Goal: Task Accomplishment & Management: Complete application form

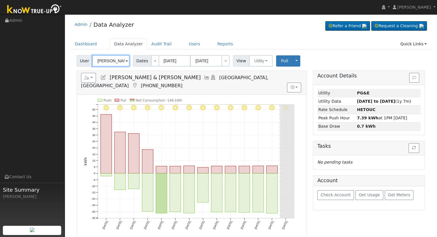
click at [108, 60] on input "Stephen & Sarah Griffith" at bounding box center [110, 60] width 37 height 11
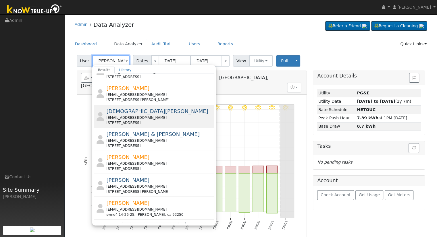
scroll to position [201, 0]
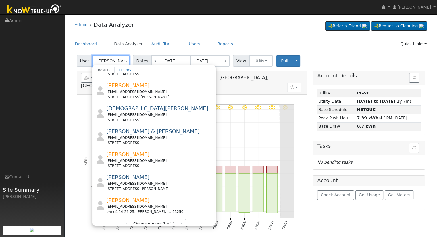
click at [95, 57] on input "Flores" at bounding box center [110, 60] width 37 height 11
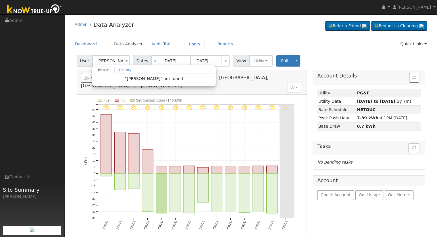
click at [184, 45] on link "Users" at bounding box center [194, 44] width 20 height 11
type input "Stephen & Sarah Griffith"
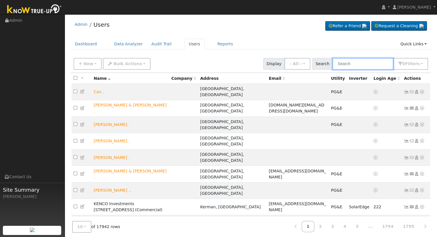
click at [368, 64] on input "text" at bounding box center [362, 64] width 61 height 12
paste input "[EMAIL_ADDRESS][DOMAIN_NAME]"
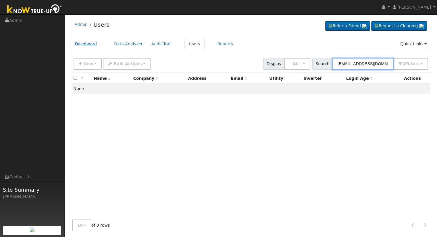
type input "[EMAIL_ADDRESS][DOMAIN_NAME]"
click link "Dashboard"
click link "Data Analyzer"
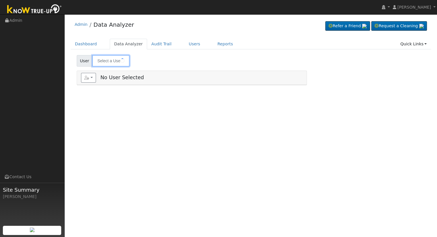
type input "[PERSON_NAME] & [PERSON_NAME]"
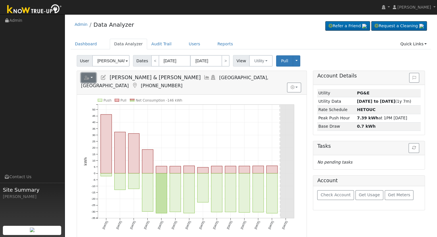
click at [91, 76] on button "button" at bounding box center [88, 78] width 15 height 10
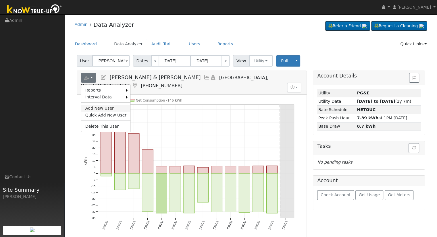
click at [102, 106] on link "Add New User" at bounding box center [105, 108] width 49 height 7
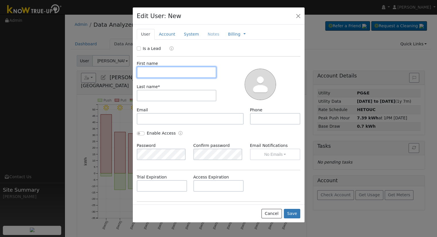
click at [146, 72] on input "text" at bounding box center [177, 72] width 80 height 11
type input "Roy"
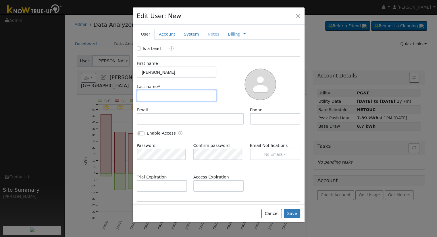
click at [174, 91] on input "text" at bounding box center [177, 95] width 80 height 11
type input "Flores"
click at [177, 125] on div "Email Phone" at bounding box center [219, 118] width 170 height 23
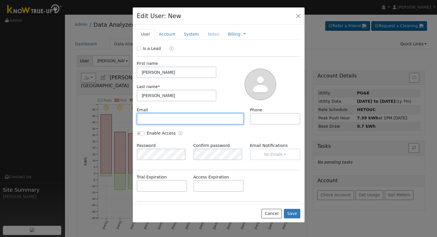
click at [176, 120] on input "text" at bounding box center [190, 118] width 107 height 11
click at [164, 123] on input "text" at bounding box center [190, 118] width 107 height 11
paste input "[EMAIL_ADDRESS][DOMAIN_NAME]"
type input "[EMAIL_ADDRESS][DOMAIN_NAME]"
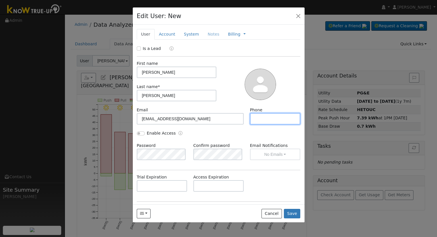
drag, startPoint x: 285, startPoint y: 119, endPoint x: 284, endPoint y: 124, distance: 5.2
click at [284, 119] on input "text" at bounding box center [275, 118] width 51 height 11
click at [251, 120] on input "text" at bounding box center [275, 118] width 51 height 11
paste input "(661) 869-0330"
type input "(661) 869-0330"
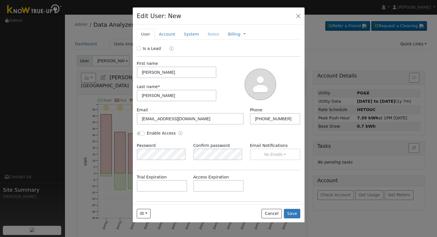
click at [137, 131] on div "Enable Access" at bounding box center [156, 133] width 39 height 6
click at [139, 132] on input "Enable Access" at bounding box center [141, 134] width 8 height 4
checkbox input "true"
drag, startPoint x: 269, startPoint y: 136, endPoint x: 271, endPoint y: 151, distance: 14.6
click at [269, 139] on div "Enable Access" at bounding box center [219, 136] width 170 height 12
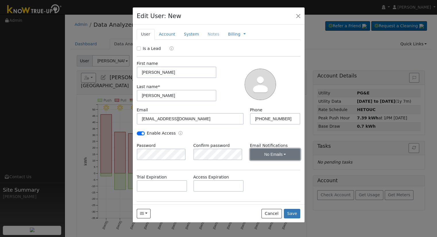
click at [275, 160] on button "No Emails" at bounding box center [275, 154] width 51 height 11
click at [274, 172] on link "Weekly Emails" at bounding box center [267, 175] width 40 height 8
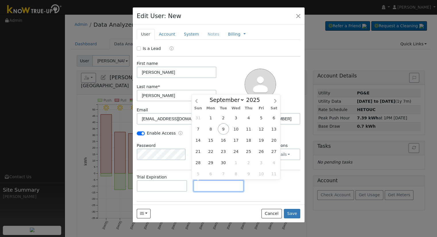
click at [213, 189] on input "text" at bounding box center [218, 185] width 51 height 11
click at [208, 190] on input "text" at bounding box center [218, 185] width 51 height 11
paste input "9/7/2025"
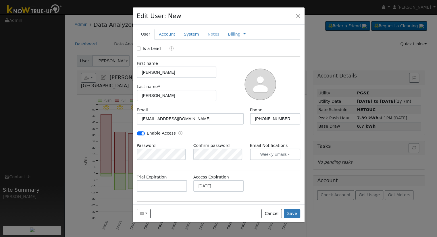
click at [254, 189] on div "Trial Expiration Access Expiration 09/07/2025" at bounding box center [219, 185] width 170 height 23
click at [220, 186] on input "09/07/2025" at bounding box center [218, 185] width 51 height 11
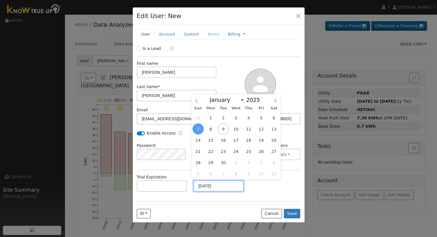
click at [204, 185] on input "09/07/2025" at bounding box center [218, 185] width 51 height 11
click at [221, 188] on input "09/07/2025" at bounding box center [218, 185] width 51 height 11
type input "09/07/2030"
click at [261, 185] on div "Trial Expiration Access Expiration 09/07/2030" at bounding box center [219, 185] width 170 height 23
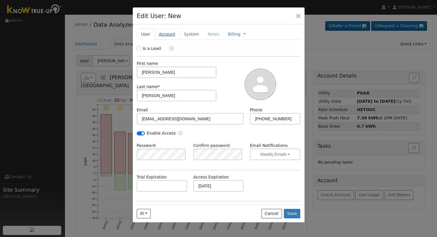
click at [159, 31] on link "Account" at bounding box center [167, 34] width 25 height 11
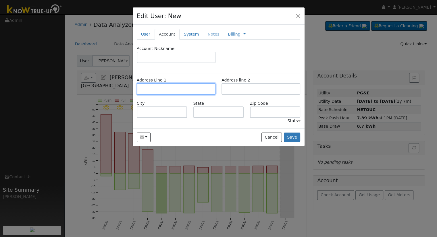
click at [177, 89] on input "text" at bounding box center [176, 88] width 79 height 11
paste input "125 U Street"
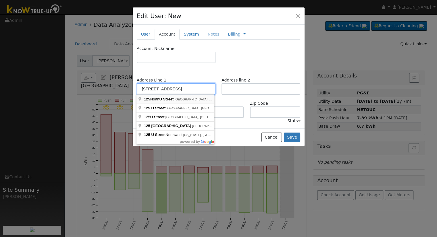
type input "125 North U Street"
type input "Fresno"
type input "CA"
type input "93701"
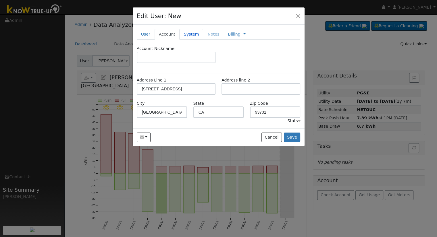
click at [180, 33] on link "System" at bounding box center [192, 34] width 24 height 11
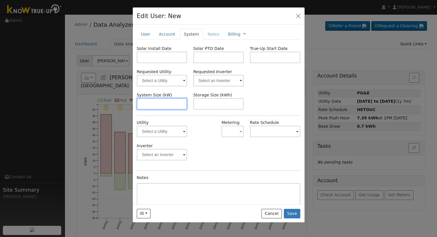
click at [159, 106] on input "text" at bounding box center [162, 103] width 51 height 11
click at [157, 103] on input "text" at bounding box center [162, 103] width 51 height 11
paste input "11.99"
drag, startPoint x: 172, startPoint y: 105, endPoint x: 111, endPoint y: 99, distance: 61.8
click at [112, 100] on div "Edit User: New Select an Ac... New Account Nickname Cancel Create Are you sure …" at bounding box center [218, 118] width 437 height 237
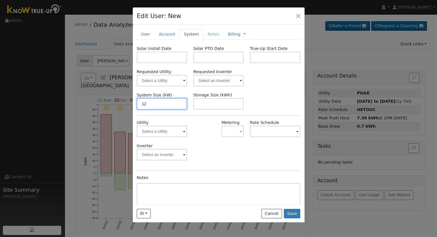
paste input "8.610"
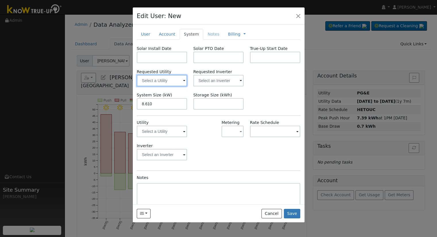
type input "8.6"
click at [170, 81] on input "text" at bounding box center [162, 80] width 51 height 11
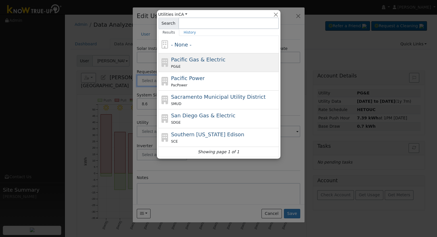
click at [229, 66] on div "PG&E" at bounding box center [224, 67] width 107 height 6
type input "Pacific Gas & Electric"
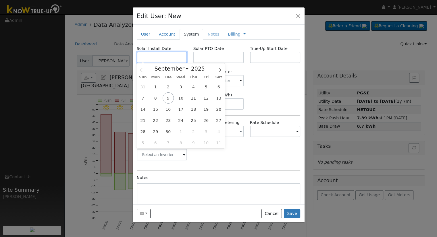
click at [149, 60] on input "text" at bounding box center [162, 57] width 51 height 11
click at [175, 54] on input "text" at bounding box center [162, 57] width 51 height 11
paste input "7/17/2025"
type input "07/17/2025"
drag, startPoint x: 222, startPoint y: 59, endPoint x: 217, endPoint y: 59, distance: 5.2
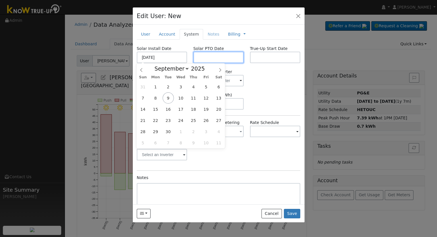
click at [222, 59] on input "text" at bounding box center [218, 57] width 51 height 11
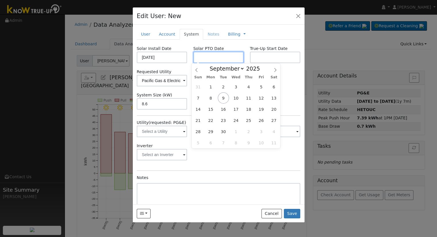
click at [200, 56] on input "text" at bounding box center [218, 57] width 51 height 11
paste input "Dealer Funded"
type input "Dealer Funded"
click at [186, 69] on div "Requested Utility Pacific Gas & Electric" at bounding box center [162, 78] width 57 height 18
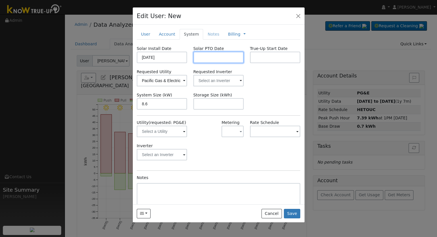
click at [215, 58] on input "text" at bounding box center [218, 57] width 51 height 11
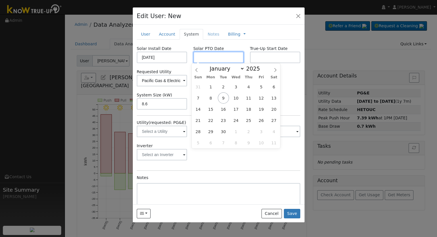
paste input "9/7/2025"
type input "09/07/2025"
click at [283, 78] on div "Requested Utility Pacific Gas & Electric Requested Inverter" at bounding box center [219, 78] width 170 height 18
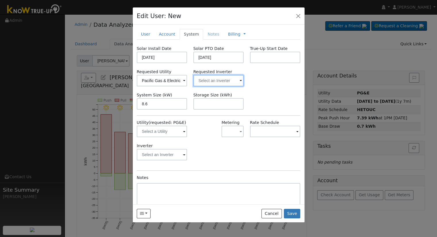
click at [220, 84] on input "text" at bounding box center [218, 80] width 51 height 11
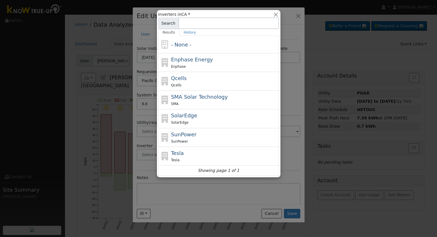
click at [211, 80] on div "Qcells Qcells" at bounding box center [224, 81] width 107 height 14
type input "Qcells"
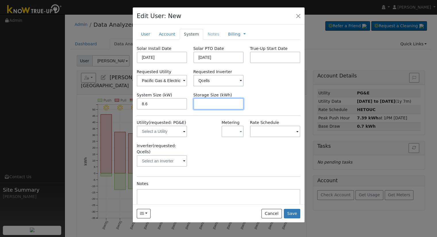
click at [217, 107] on input "text" at bounding box center [218, 103] width 51 height 11
click at [221, 104] on input "text" at bounding box center [218, 103] width 51 height 11
paste input "15.00"
type input "15"
click at [228, 34] on link "Billing" at bounding box center [234, 34] width 12 height 6
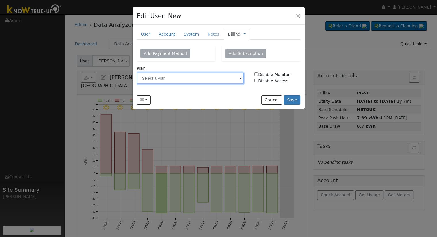
click at [206, 75] on input "text" at bounding box center [190, 78] width 107 height 11
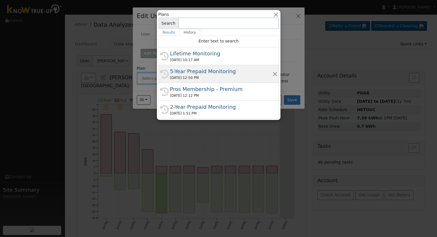
click at [209, 74] on div "5-Year Prepaid Monitoring" at bounding box center [221, 72] width 102 height 8
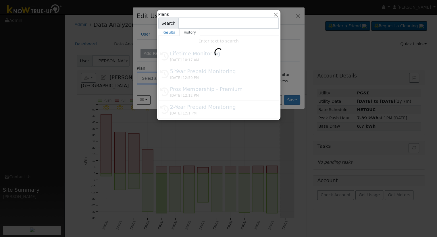
type input "5-Year Prepaid Monitoring"
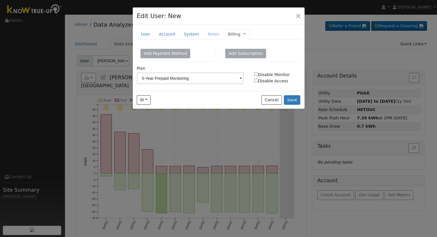
click at [228, 36] on link "Billing" at bounding box center [234, 34] width 12 height 6
click at [249, 44] on link "Management" at bounding box center [264, 45] width 40 height 8
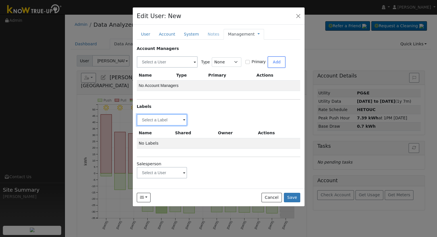
click at [171, 119] on input "text" at bounding box center [162, 119] width 51 height 11
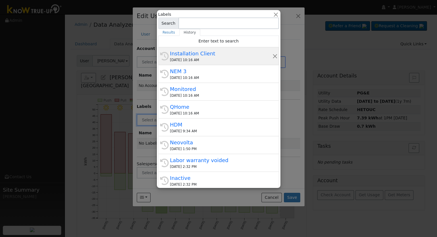
click at [192, 61] on div "09/09/2025 10:16 AM" at bounding box center [221, 59] width 102 height 5
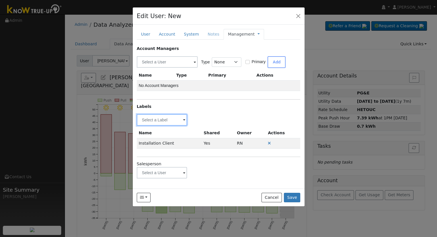
click at [170, 121] on input "text" at bounding box center [162, 119] width 51 height 11
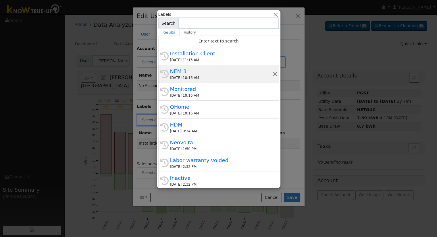
click at [194, 74] on div "NEM 3" at bounding box center [221, 72] width 102 height 8
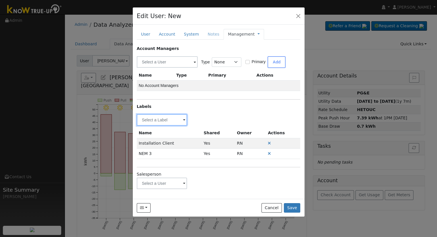
click at [180, 120] on input "text" at bounding box center [162, 119] width 51 height 11
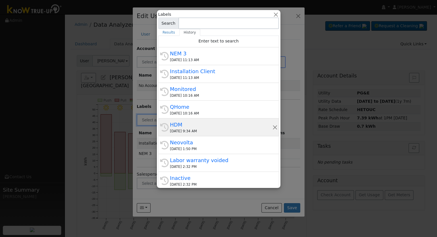
drag, startPoint x: 192, startPoint y: 125, endPoint x: 187, endPoint y: 124, distance: 4.4
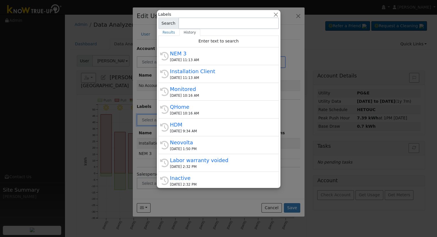
click at [191, 125] on div "HDM" at bounding box center [221, 125] width 102 height 8
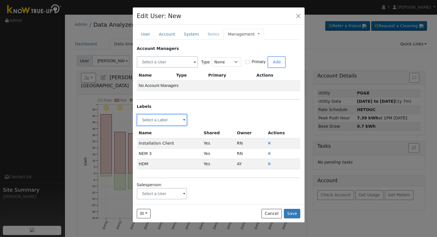
click at [171, 119] on input "text" at bounding box center [162, 119] width 51 height 11
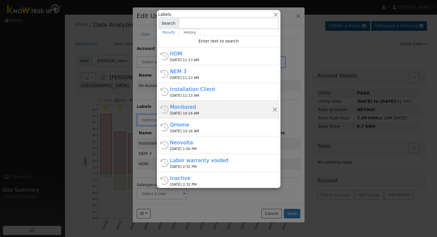
click at [197, 107] on div "Monitored" at bounding box center [221, 107] width 102 height 8
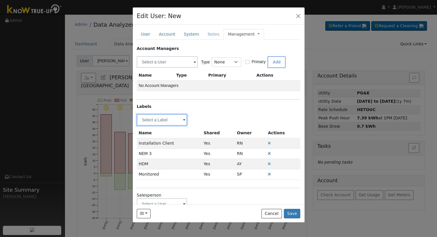
click at [171, 120] on input "text" at bounding box center [162, 119] width 51 height 11
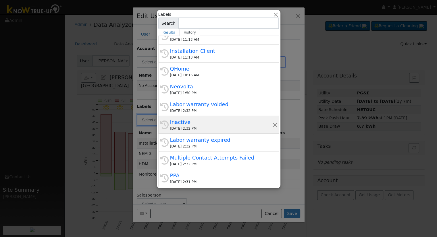
scroll to position [57, 0]
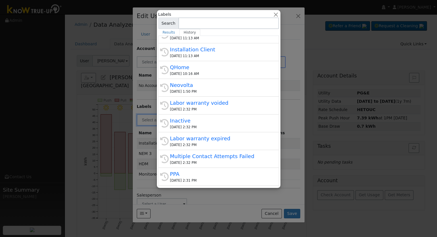
click at [152, 122] on div at bounding box center [218, 118] width 437 height 237
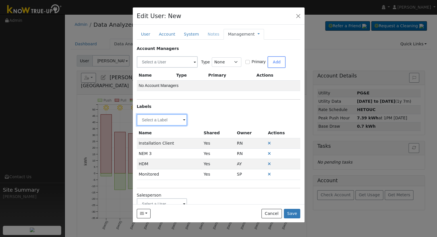
click at [158, 116] on input "text" at bounding box center [162, 119] width 51 height 11
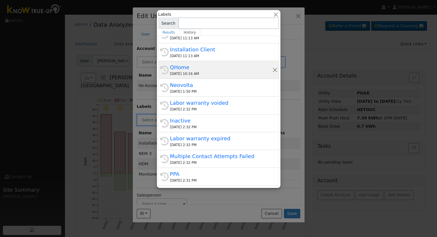
click at [209, 72] on div "09/09/2025 10:16 AM" at bounding box center [221, 73] width 102 height 5
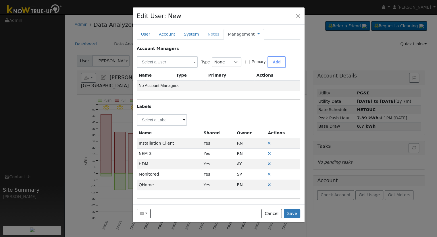
click at [245, 32] on link "Management" at bounding box center [241, 34] width 27 height 6
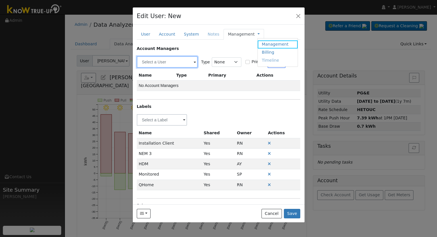
click at [164, 61] on input "text" at bounding box center [167, 61] width 61 height 11
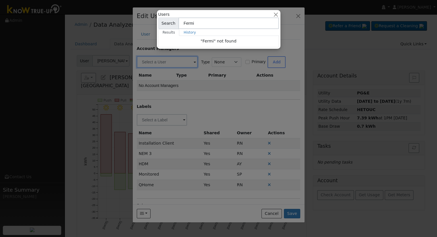
drag, startPoint x: 192, startPoint y: 24, endPoint x: 175, endPoint y: 21, distance: 17.8
click at [175, 21] on div "Search Fermi" at bounding box center [218, 23] width 121 height 11
type input "Justi"
click at [274, 13] on button "button" at bounding box center [276, 14] width 6 height 6
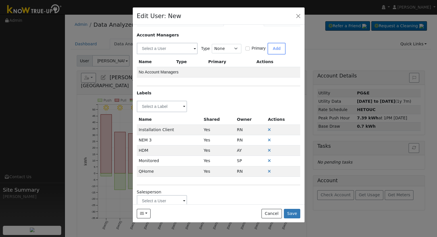
scroll to position [24, 0]
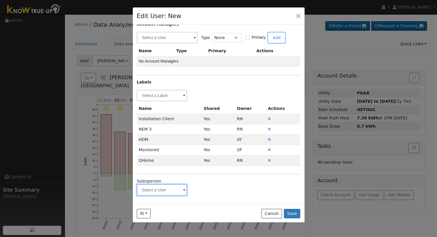
click at [153, 187] on input "text" at bounding box center [162, 189] width 51 height 11
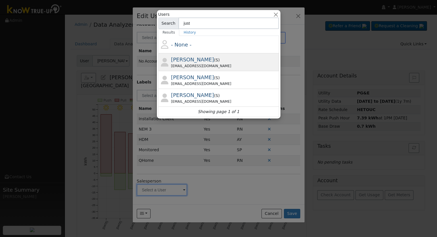
type input "just"
click at [202, 56] on div "Justin Beck ( S ) jbecksmp@gmail.com" at bounding box center [224, 62] width 107 height 13
type input "Justin Beck"
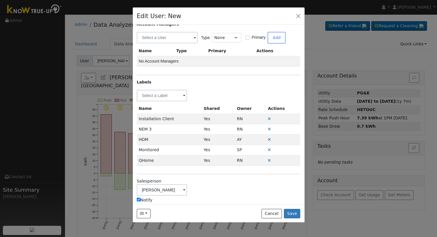
click at [149, 198] on label "Notify" at bounding box center [145, 200] width 16 height 6
click at [141, 198] on input "Notify" at bounding box center [139, 200] width 4 height 4
checkbox input "false"
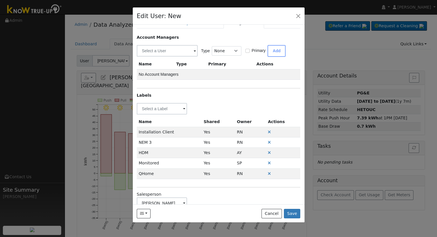
scroll to position [0, 0]
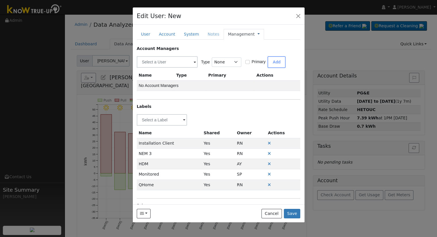
click at [257, 33] on link at bounding box center [258, 34] width 2 height 6
click at [259, 49] on link "Billing" at bounding box center [278, 53] width 40 height 8
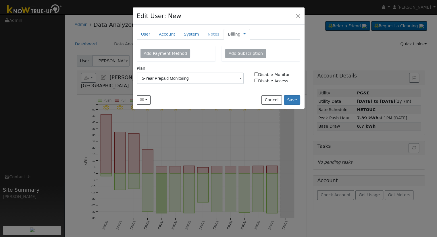
click at [212, 34] on li "Notes" at bounding box center [213, 34] width 20 height 10
click at [195, 34] on link "System" at bounding box center [192, 34] width 24 height 11
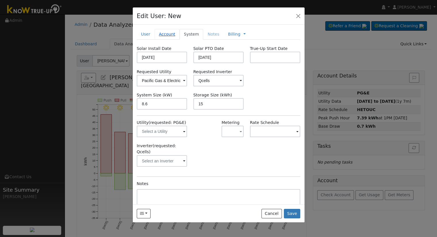
click at [164, 34] on link "Account" at bounding box center [167, 34] width 25 height 11
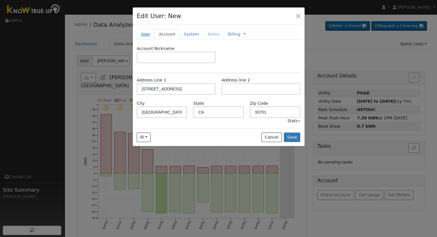
click at [149, 29] on link "User" at bounding box center [146, 34] width 18 height 11
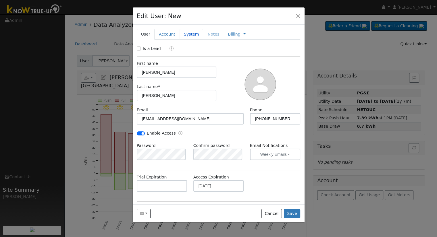
click at [180, 33] on link "System" at bounding box center [192, 34] width 24 height 11
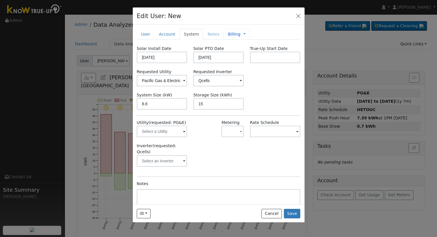
click at [231, 36] on link "Billing" at bounding box center [234, 34] width 12 height 6
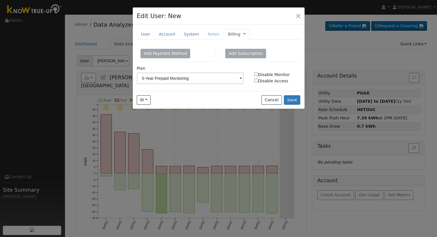
click at [243, 34] on link at bounding box center [244, 34] width 2 height 6
click at [246, 45] on link "Management" at bounding box center [264, 45] width 40 height 8
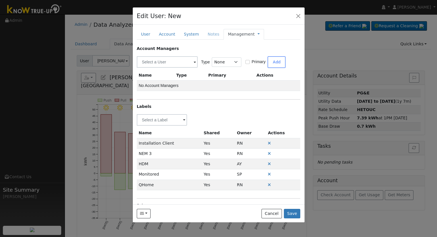
click at [241, 36] on link "Management" at bounding box center [241, 34] width 27 height 6
click at [258, 52] on link "Billing" at bounding box center [278, 53] width 40 height 8
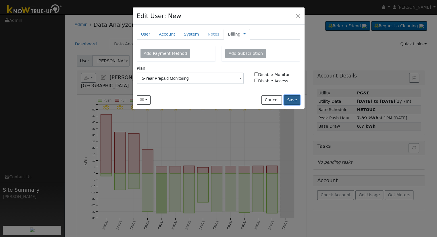
click at [295, 101] on button "Save" at bounding box center [292, 100] width 17 height 10
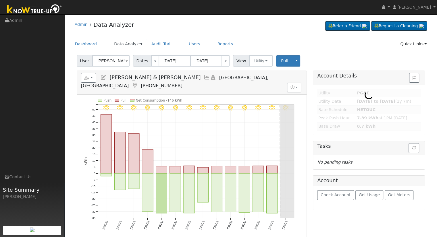
type input "Roy Flores"
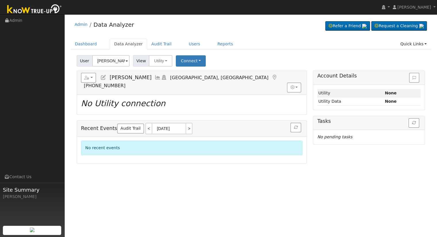
click at [101, 77] on icon at bounding box center [103, 77] width 6 height 5
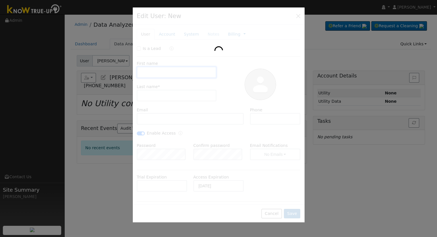
type input "Roy"
type input "Flores"
type input "[EMAIL_ADDRESS][DOMAIN_NAME]"
type input "(661) 869-0330"
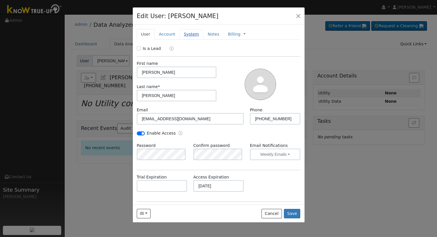
click at [189, 34] on link "System" at bounding box center [192, 34] width 24 height 11
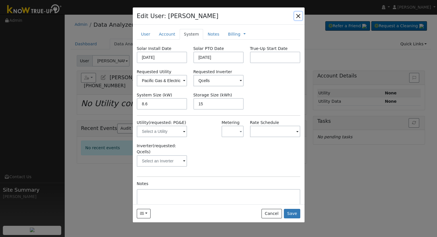
drag, startPoint x: 296, startPoint y: 15, endPoint x: 290, endPoint y: 17, distance: 6.6
click at [295, 15] on button "button" at bounding box center [298, 16] width 8 height 8
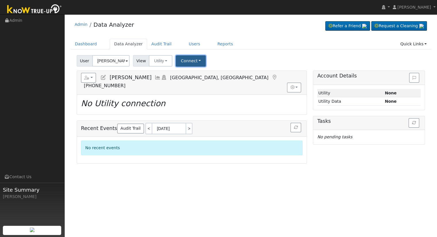
click at [187, 57] on button "Connect" at bounding box center [191, 60] width 30 height 11
click at [197, 70] on link "Select a Provider" at bounding box center [198, 74] width 45 height 8
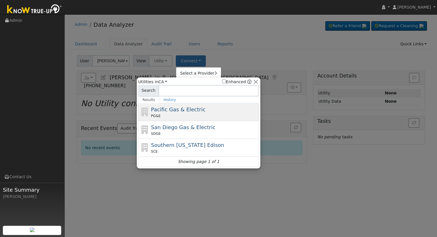
click at [187, 111] on span "Pacific Gas & Electric" at bounding box center [178, 110] width 54 height 6
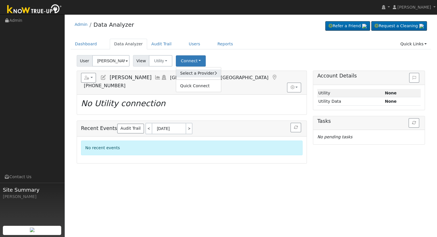
click at [195, 74] on link "Select a Provider" at bounding box center [198, 74] width 45 height 8
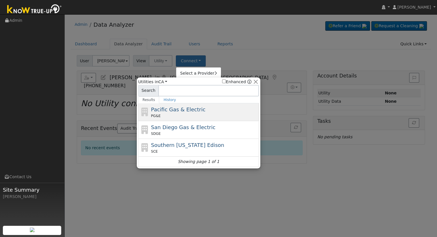
click at [196, 111] on div "Pacific Gas & Electric PG&E" at bounding box center [204, 112] width 107 height 13
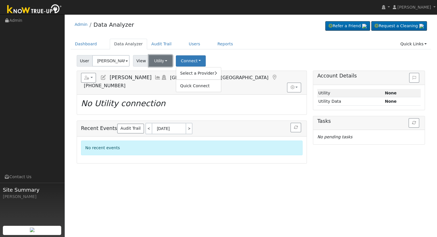
click at [163, 58] on button "Utility" at bounding box center [161, 60] width 24 height 11
click at [168, 80] on link "Solar" at bounding box center [168, 82] width 40 height 8
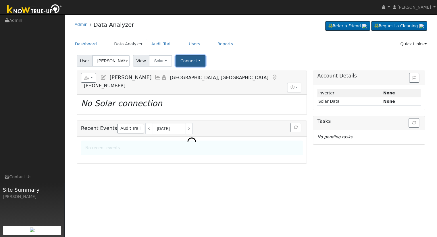
click at [183, 64] on button "Connect" at bounding box center [191, 60] width 30 height 11
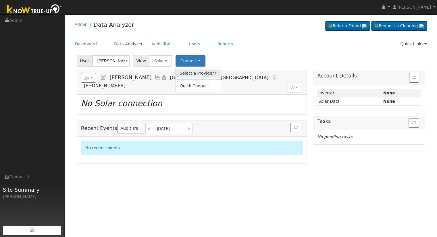
click at [186, 73] on link "Select a Provider" at bounding box center [198, 74] width 45 height 8
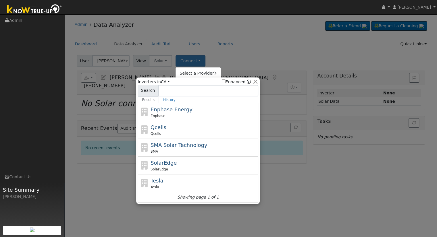
click at [179, 87] on input at bounding box center [208, 90] width 101 height 11
type input "Flores"
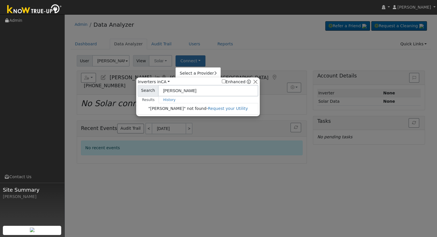
drag, startPoint x: 228, startPoint y: 58, endPoint x: 219, endPoint y: 62, distance: 10.4
click at [228, 58] on div at bounding box center [218, 118] width 437 height 237
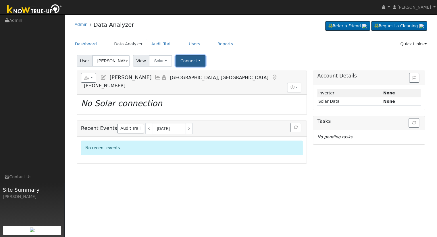
click at [194, 62] on button "Connect" at bounding box center [191, 60] width 30 height 11
click at [200, 73] on link "Select a Provider" at bounding box center [198, 74] width 45 height 8
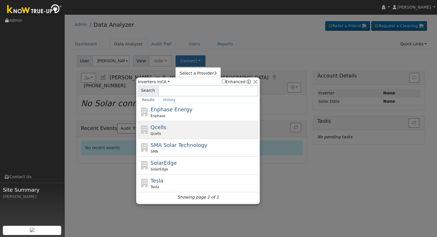
click at [185, 125] on div "Qcells Qcells" at bounding box center [204, 130] width 107 height 13
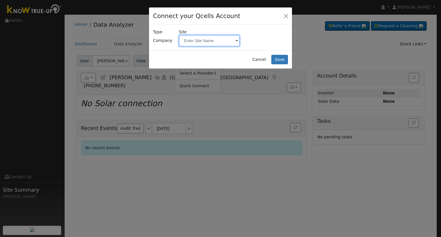
click at [192, 42] on input "text" at bounding box center [209, 40] width 61 height 11
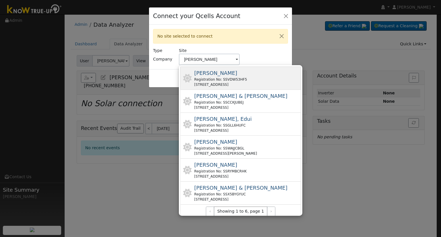
click at [235, 77] on div "Registration No: SSVDW53HF5" at bounding box center [221, 79] width 53 height 5
type input "Flores, Roy"
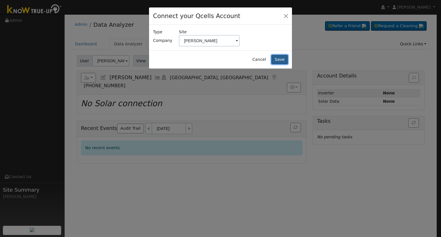
click at [284, 57] on button "Save" at bounding box center [280, 60] width 17 height 10
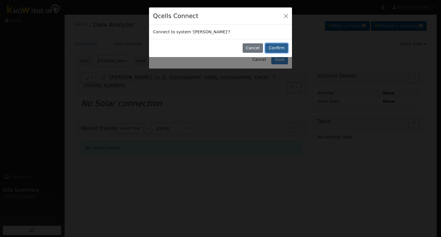
click at [277, 47] on button "Confirm" at bounding box center [277, 48] width 23 height 10
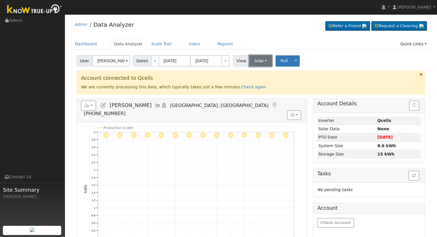
click at [253, 62] on button "Solar" at bounding box center [260, 60] width 23 height 11
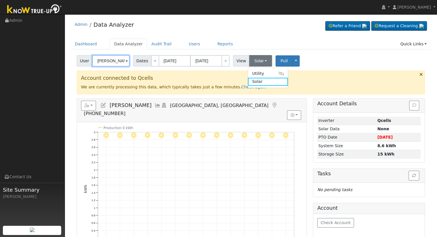
click at [106, 64] on input "[PERSON_NAME]" at bounding box center [110, 60] width 37 height 11
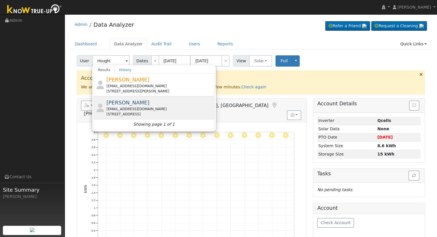
click at [169, 109] on div "gchoughton@hotmail.com" at bounding box center [159, 109] width 107 height 5
type input "Gareth Houghton"
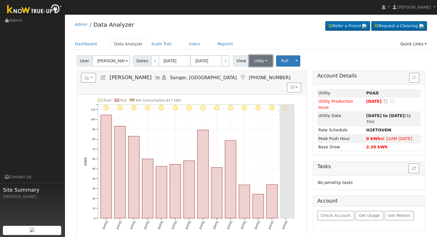
click at [252, 61] on button "Utility" at bounding box center [261, 60] width 24 height 11
click at [104, 77] on icon at bounding box center [103, 77] width 6 height 5
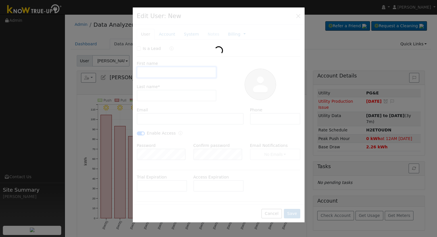
type input "Gareth"
type input "Houghton"
type input "gchoughton@hotmail.com"
type input "559-930-7119"
checkbox input "true"
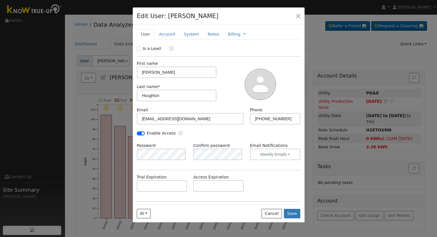
click at [220, 193] on div "Trial Expiration Access Expiration" at bounding box center [219, 185] width 170 height 23
click at [220, 186] on input "text" at bounding box center [218, 185] width 51 height 11
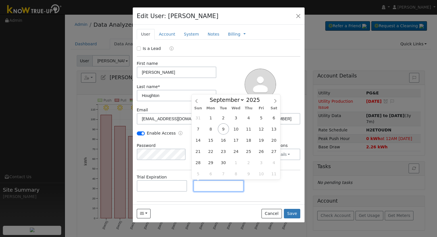
click at [207, 191] on input "text" at bounding box center [218, 185] width 51 height 11
paste input "9/5/2025"
click at [262, 119] on span "5" at bounding box center [261, 117] width 11 height 11
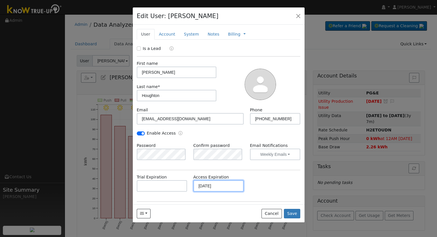
type input "09/05/2030"
drag, startPoint x: 271, startPoint y: 182, endPoint x: 270, endPoint y: 175, distance: 7.1
click at [271, 182] on div "Trial Expiration Access Expiration 09/05/2030" at bounding box center [219, 185] width 170 height 23
click at [167, 32] on link "Account" at bounding box center [167, 34] width 25 height 11
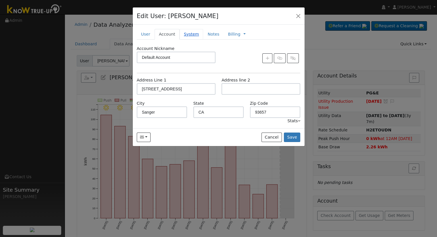
click at [189, 34] on link "System" at bounding box center [192, 34] width 24 height 11
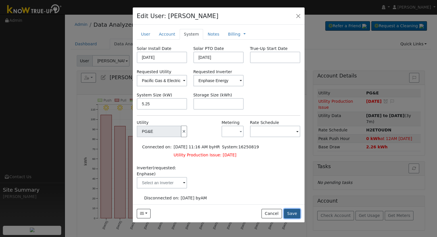
click at [292, 213] on button "Save" at bounding box center [292, 214] width 17 height 10
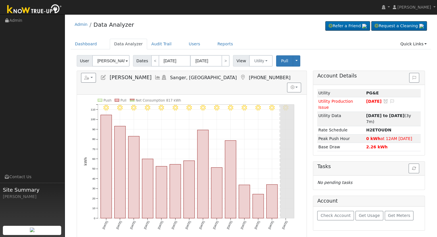
click at [108, 78] on h5 "Reports Scenario Health Check Energy Audit Account Timeline User Audit Trail In…" at bounding box center [192, 78] width 222 height 10
click at [103, 76] on icon at bounding box center [103, 77] width 6 height 5
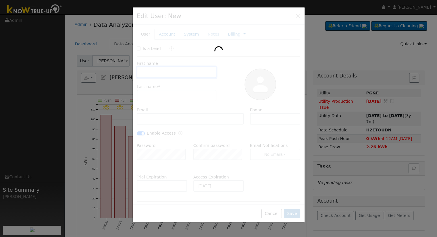
type input "Gareth"
type input "Houghton"
type input "gchoughton@hotmail.com"
type input "559-930-7119"
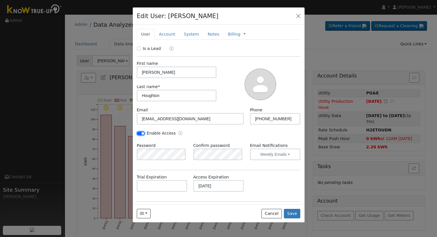
click at [141, 133] on input "Enable Access" at bounding box center [141, 134] width 8 height 4
click at [137, 131] on div "Enable Access" at bounding box center [156, 133] width 39 height 6
click at [144, 132] on input "Enable Access" at bounding box center [141, 134] width 8 height 4
checkbox input "true"
click at [293, 216] on button "Save" at bounding box center [292, 214] width 17 height 10
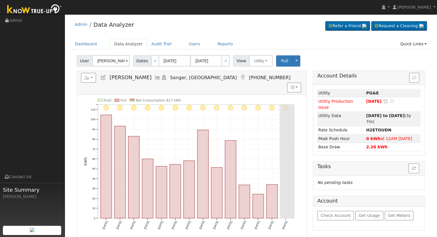
click at [103, 77] on icon at bounding box center [103, 77] width 6 height 5
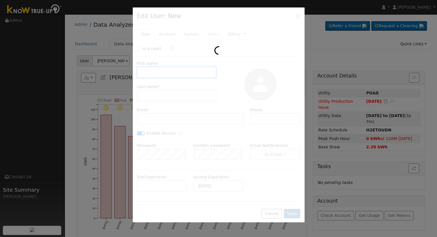
type input "Gareth"
type input "Houghton"
type input "gchoughton@hotmail.com"
type input "559-930-7119"
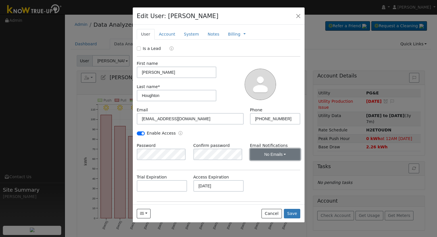
click at [267, 157] on button "No Emails" at bounding box center [275, 154] width 51 height 11
click at [280, 174] on link "Weekly Emails" at bounding box center [267, 175] width 40 height 8
click at [297, 211] on button "Save" at bounding box center [292, 214] width 17 height 10
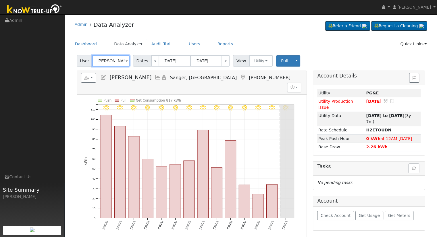
click at [106, 61] on input "Gareth Houghton" at bounding box center [110, 60] width 37 height 11
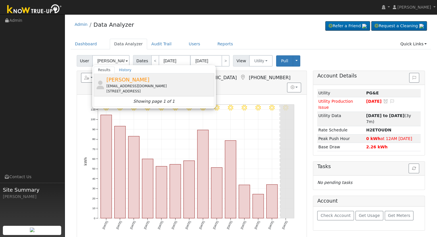
click at [145, 94] on div "Tyler Purcell purcelltyler8@gmail.com 8308 North Bond Street, Fresno, CA 93720" at bounding box center [154, 85] width 121 height 23
type input "Tyler Purcell"
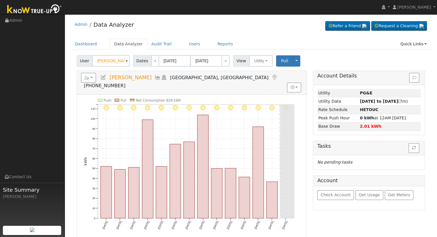
click at [103, 78] on icon at bounding box center [103, 77] width 6 height 5
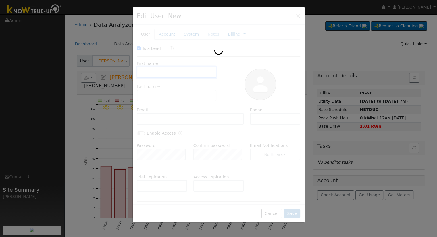
checkbox input "true"
type input "Tyler"
type input "Purcell"
type input "purcelltyler8@gmail.com"
type input "7147282583"
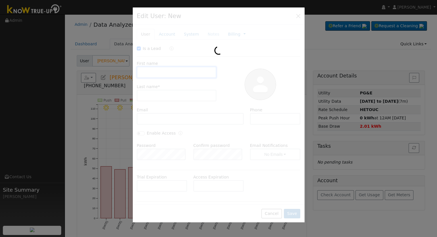
checkbox input "false"
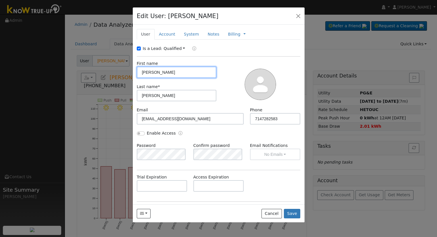
click at [182, 72] on input "Tyler" at bounding box center [177, 72] width 80 height 11
type input "Tyler & Megan"
drag, startPoint x: 138, startPoint y: 49, endPoint x: 138, endPoint y: 51, distance: 2.9
click at [139, 49] on input "Is a Lead:" at bounding box center [139, 49] width 4 height 4
checkbox input "false"
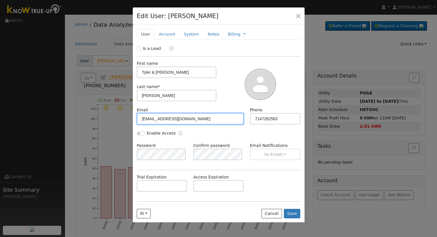
click at [197, 118] on input "purcelltyler8@gmail.com" at bounding box center [190, 118] width 107 height 11
click at [141, 133] on input "Enable Access" at bounding box center [141, 134] width 8 height 4
checkbox input "true"
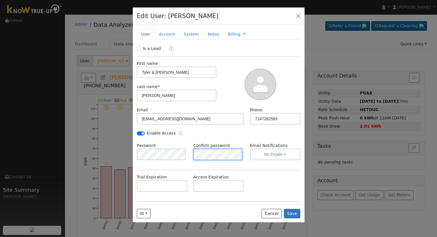
click at [190, 150] on div "Confirm password" at bounding box center [218, 152] width 57 height 18
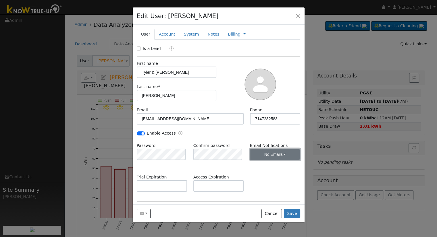
click at [273, 155] on button "No Emails" at bounding box center [275, 154] width 51 height 11
click at [276, 177] on link "Weekly Emails" at bounding box center [267, 175] width 40 height 8
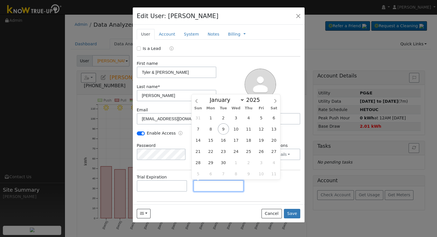
click at [202, 186] on input "text" at bounding box center [218, 185] width 51 height 11
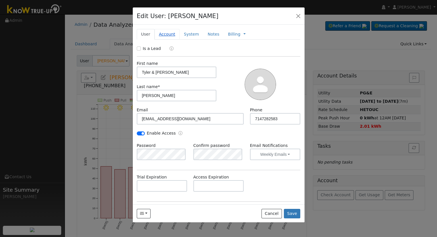
click at [163, 32] on link "Account" at bounding box center [167, 34] width 25 height 11
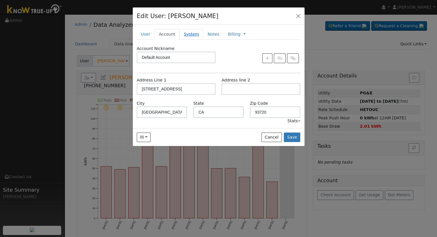
click at [188, 35] on link "System" at bounding box center [192, 34] width 24 height 11
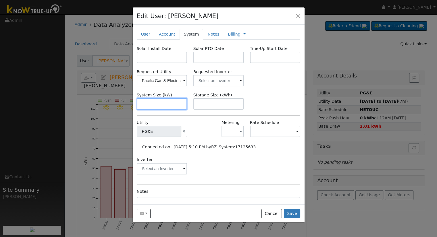
click at [161, 101] on input "text" at bounding box center [162, 103] width 51 height 11
paste input "14.960"
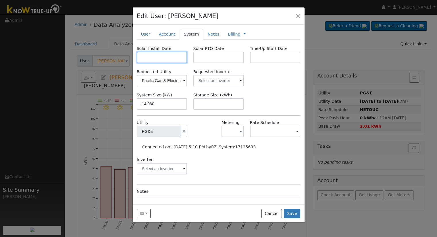
type input "15"
drag, startPoint x: 152, startPoint y: 58, endPoint x: 66, endPoint y: 96, distance: 94.2
click at [152, 58] on input "text" at bounding box center [162, 57] width 51 height 11
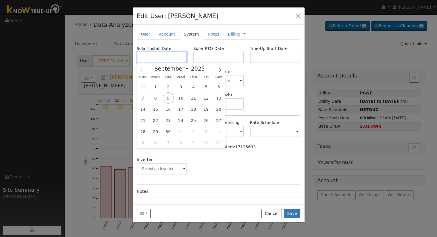
click at [156, 59] on input "text" at bounding box center [162, 57] width 51 height 11
paste input "8/18/2025"
type input "08/18/2025"
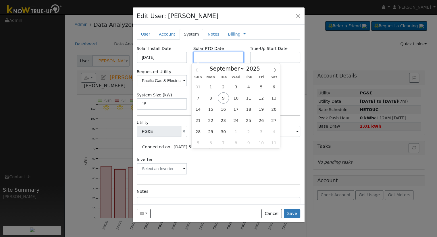
click at [227, 56] on input "text" at bounding box center [218, 57] width 51 height 11
click at [211, 59] on input "text" at bounding box center [218, 57] width 51 height 11
paste input "9/8/2025"
type input "09/08/2025"
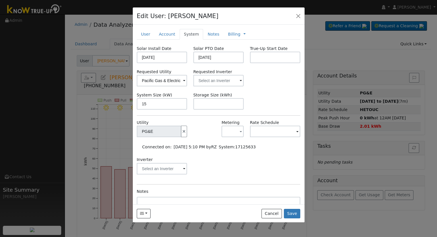
click at [232, 164] on div "Inverter" at bounding box center [219, 168] width 170 height 23
click at [214, 79] on input "text" at bounding box center [218, 80] width 51 height 11
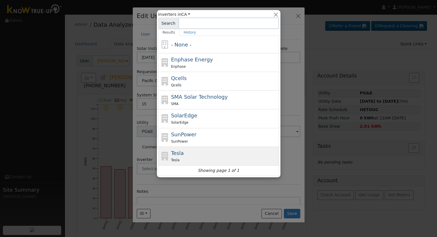
click at [200, 154] on div "Tesla Tesla" at bounding box center [224, 156] width 107 height 14
type input "Tesla"
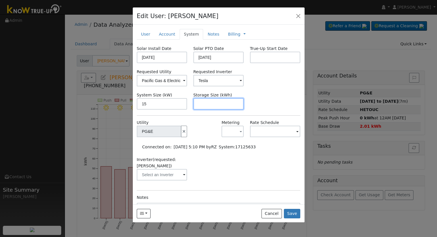
click at [205, 105] on input "text" at bounding box center [218, 103] width 51 height 11
paste input "27.00"
type input "27"
click at [207, 33] on link "Notes" at bounding box center [213, 34] width 20 height 11
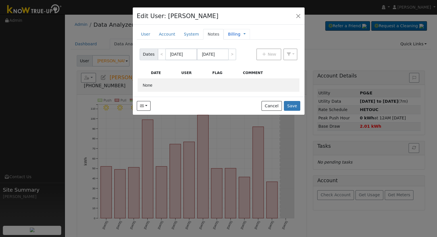
click at [228, 36] on link "Billing" at bounding box center [234, 34] width 12 height 6
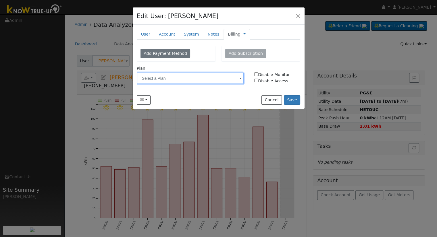
click at [193, 80] on input "text" at bounding box center [190, 78] width 107 height 11
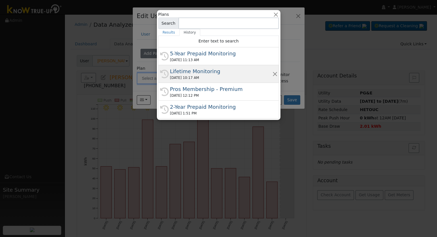
click at [194, 70] on div "Lifetime Monitoring" at bounding box center [221, 72] width 102 height 8
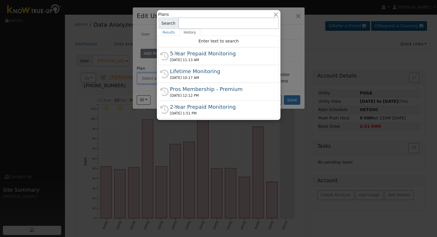
type input "Lifetime Monitoring"
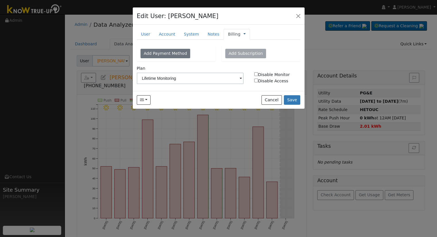
click at [243, 33] on link at bounding box center [244, 34] width 2 height 6
click at [246, 42] on link "Management" at bounding box center [264, 45] width 40 height 8
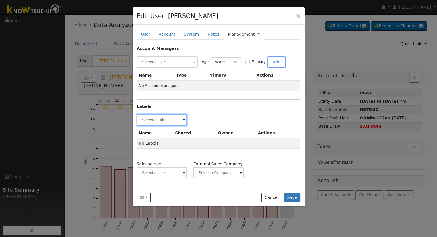
click at [182, 118] on input "text" at bounding box center [162, 119] width 51 height 11
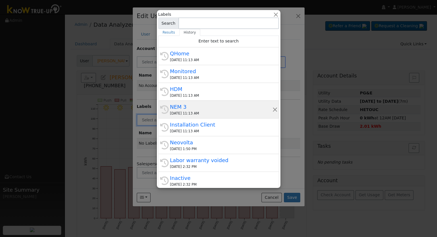
click at [195, 106] on div "NEM 3" at bounding box center [221, 107] width 102 height 8
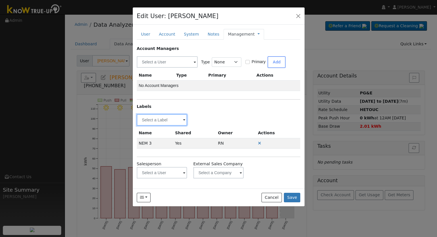
click at [182, 118] on input "text" at bounding box center [162, 119] width 51 height 11
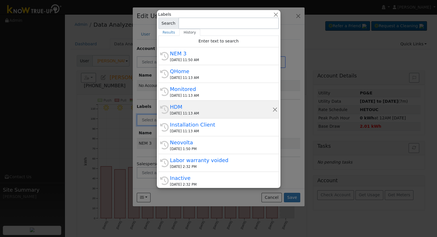
click at [193, 104] on div "HDM" at bounding box center [221, 107] width 102 height 8
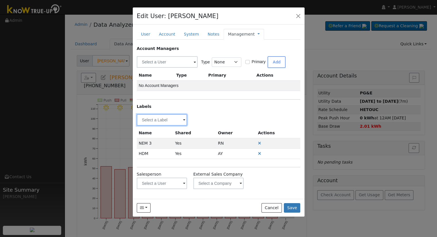
click at [166, 117] on input "text" at bounding box center [162, 119] width 51 height 11
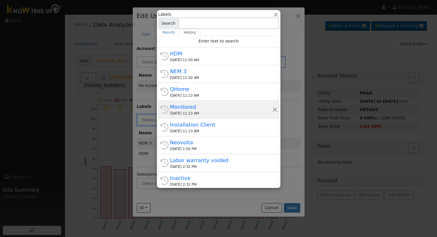
click at [190, 112] on div "09/09/2025 11:13 AM" at bounding box center [221, 113] width 102 height 5
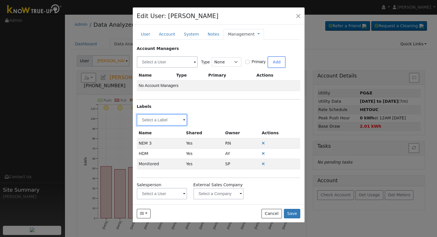
click at [170, 123] on input "text" at bounding box center [162, 119] width 51 height 11
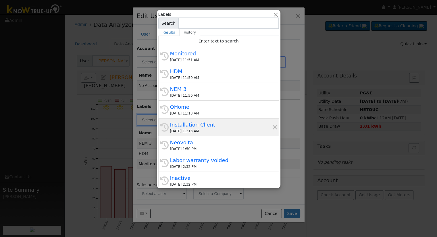
click at [201, 130] on div "09/09/2025 11:13 AM" at bounding box center [221, 131] width 102 height 5
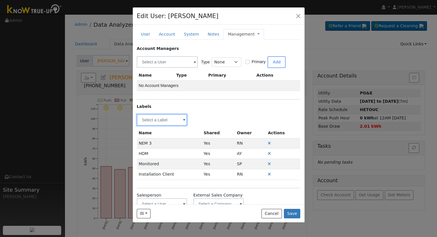
click at [166, 122] on input "text" at bounding box center [162, 119] width 51 height 11
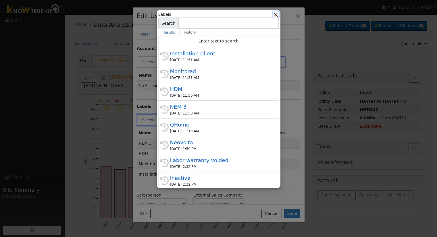
click at [278, 14] on button "button" at bounding box center [276, 14] width 6 height 6
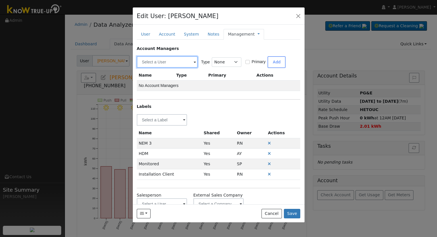
click at [182, 61] on input "text" at bounding box center [167, 61] width 61 height 11
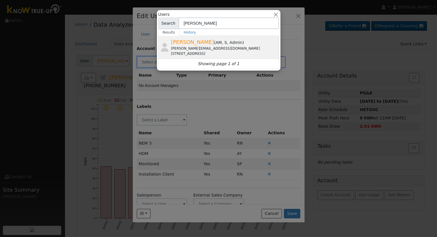
type input "robbi"
click at [196, 50] on div "robbie@solarnegotiators.com" at bounding box center [224, 48] width 107 height 5
type input "Robbie Zimbelman"
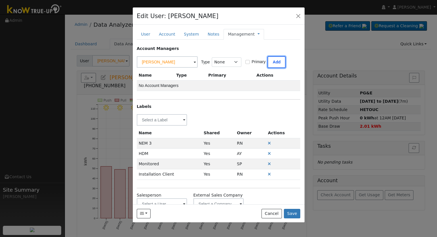
click at [270, 61] on button "Add" at bounding box center [277, 62] width 18 height 12
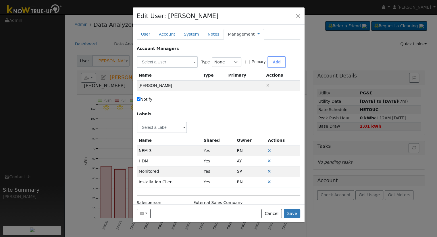
click at [143, 99] on label "Notify" at bounding box center [145, 100] width 16 height 6
click at [141, 99] on input "Notify" at bounding box center [139, 99] width 4 height 4
checkbox input "false"
click at [234, 36] on link "Management" at bounding box center [241, 34] width 27 height 6
click at [259, 55] on link "Billing" at bounding box center [278, 53] width 40 height 8
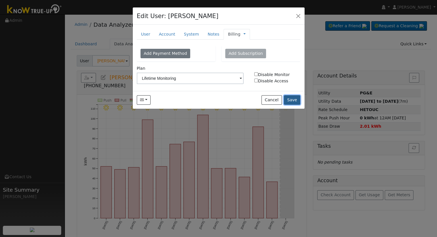
click at [293, 98] on button "Save" at bounding box center [292, 100] width 17 height 10
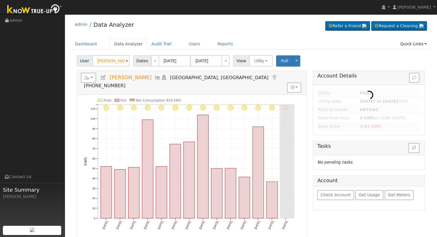
type input "Tyler & Megan Purcell"
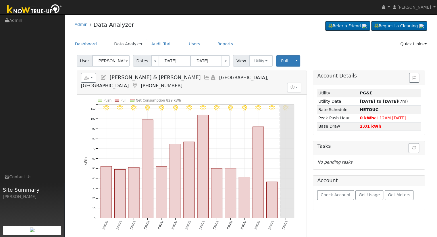
click at [104, 76] on icon at bounding box center [103, 77] width 6 height 5
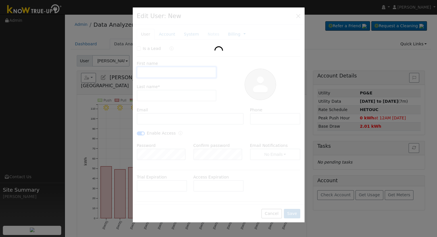
type input "Tyler & Megan"
type input "Purcell"
type input "purcelltyler8@gmail.com"
type input "7147282583"
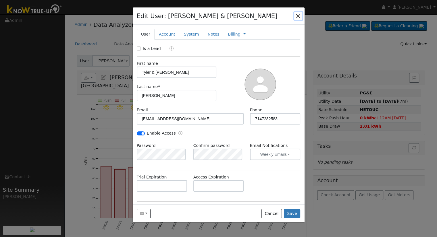
click at [297, 18] on button "button" at bounding box center [298, 16] width 8 height 8
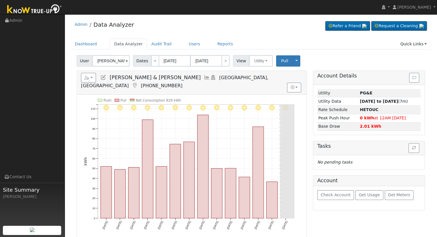
click at [316, 218] on div "Account Details Issue History Date By Flag Comment Type No Issue History Loadin…" at bounding box center [369, 179] width 118 height 217
click at [108, 64] on input "Tyler & Megan Purcell" at bounding box center [110, 60] width 37 height 11
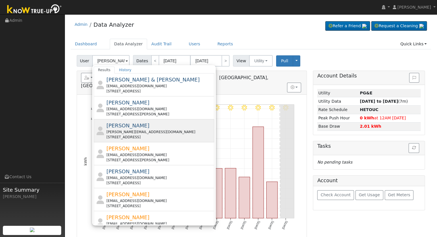
click at [156, 130] on div "alfonso@veromortgage.com" at bounding box center [159, 132] width 107 height 5
type input "Alfonso Solis"
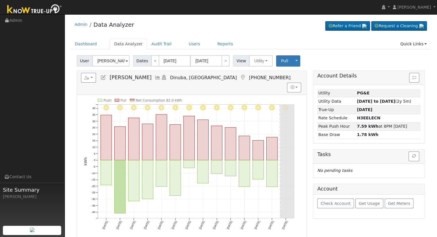
click at [103, 76] on icon at bounding box center [103, 77] width 6 height 5
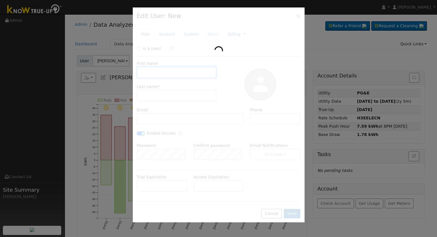
type input "05/13/2030"
type input "Alfonso"
type input "Solis"
type input "alfonso@veromortgage.com"
type input "(559) 351-8738"
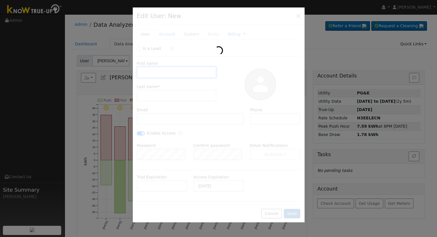
checkbox input "true"
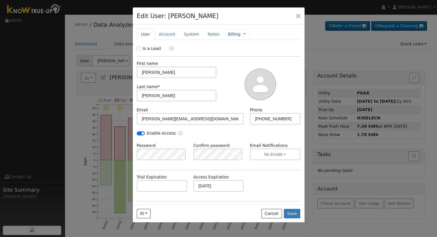
click at [228, 32] on link "Billing" at bounding box center [234, 34] width 12 height 6
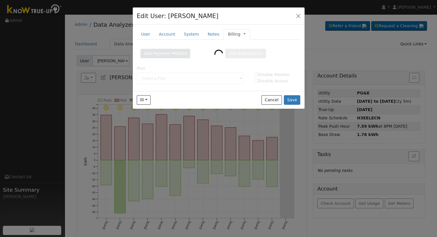
type input "5-Year Prepaid Monitoring"
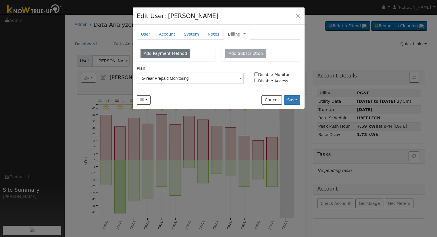
click at [231, 35] on link "Billing" at bounding box center [234, 34] width 12 height 6
click at [244, 45] on link "Management" at bounding box center [264, 45] width 40 height 8
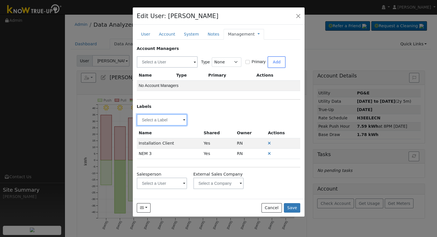
click at [159, 124] on input "text" at bounding box center [162, 119] width 51 height 11
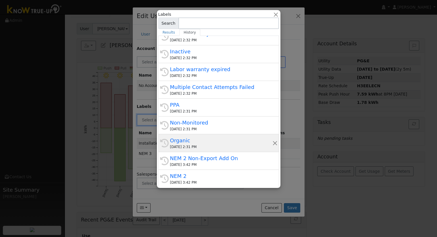
scroll to position [57, 0]
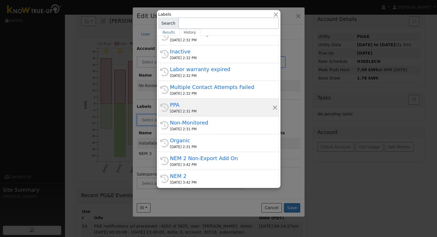
click at [193, 106] on div "PPA" at bounding box center [221, 105] width 102 height 8
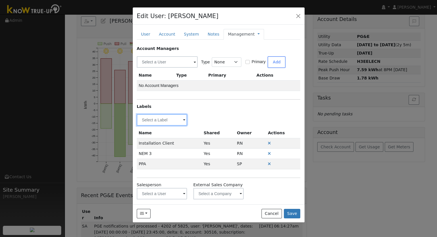
click at [171, 119] on input "text" at bounding box center [162, 119] width 51 height 11
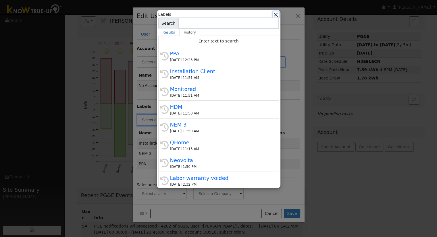
click at [276, 13] on button "button" at bounding box center [276, 14] width 6 height 6
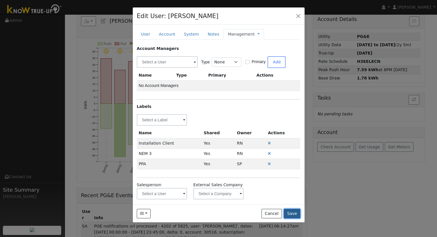
click at [297, 214] on button "Save" at bounding box center [292, 214] width 17 height 10
